Goal: Transaction & Acquisition: Register for event/course

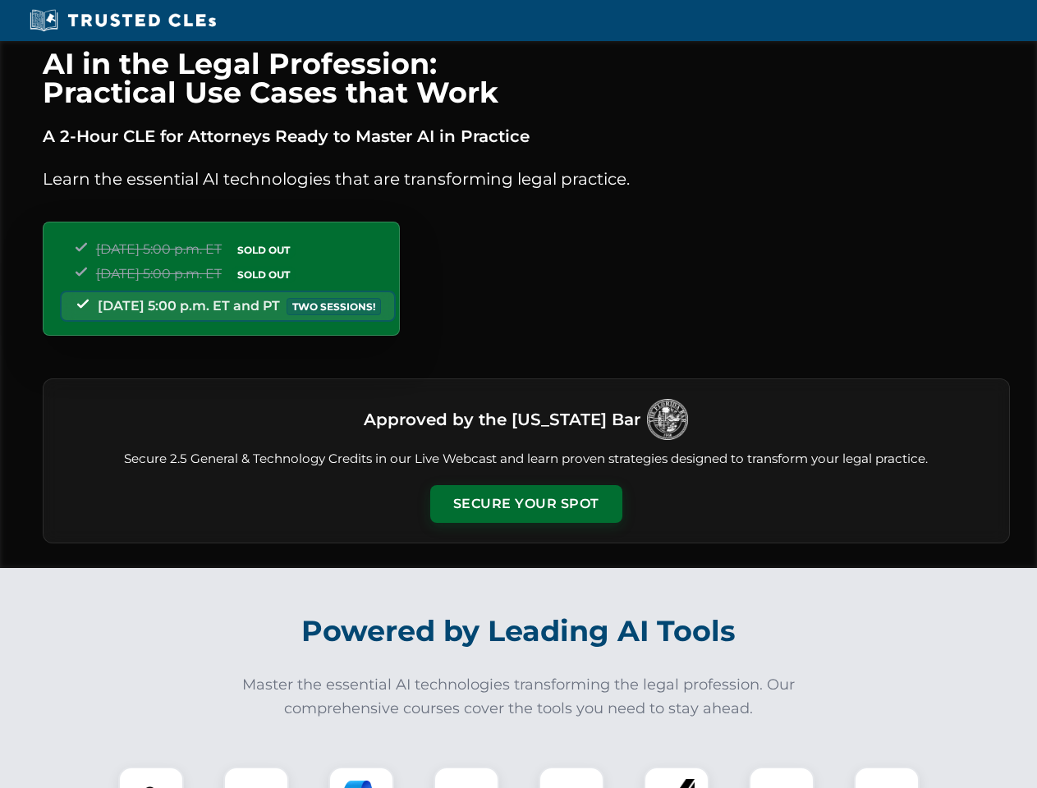
click at [525, 504] on button "Secure Your Spot" at bounding box center [526, 504] width 192 height 38
click at [151, 778] on img at bounding box center [151, 800] width 48 height 48
click at [256, 778] on div at bounding box center [256, 800] width 66 height 66
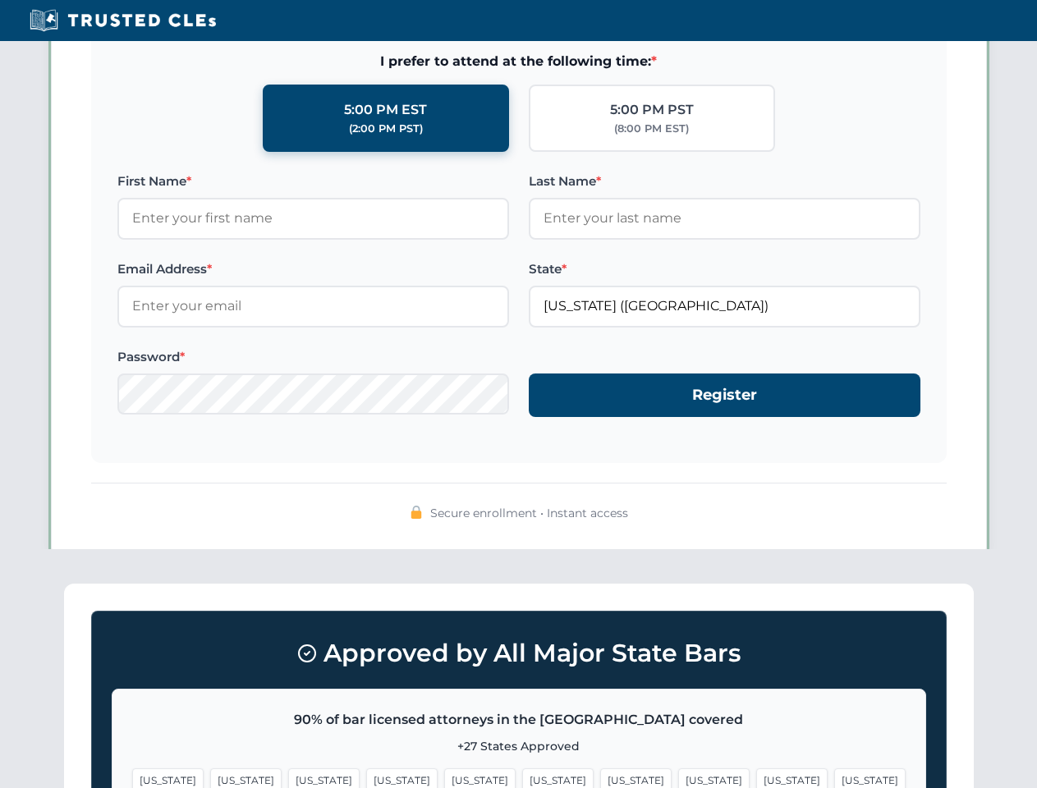
click at [756, 778] on span "[US_STATE]" at bounding box center [791, 781] width 71 height 24
